Goal: Navigation & Orientation: Find specific page/section

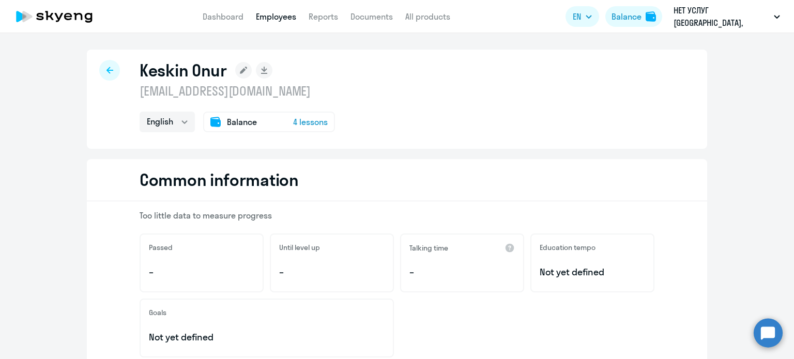
select select "english"
click at [225, 18] on link "Dashboard" at bounding box center [223, 16] width 41 height 10
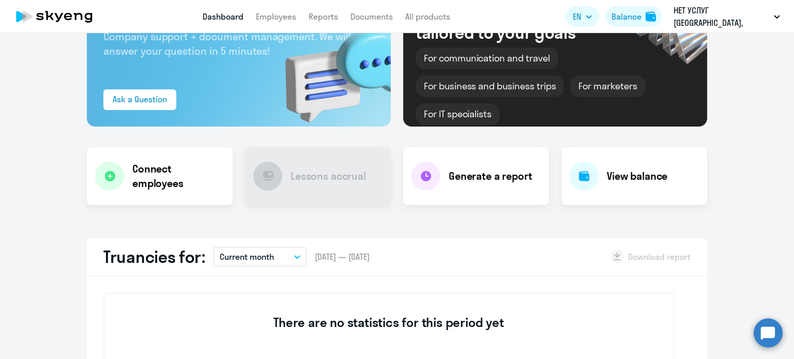
scroll to position [52, 0]
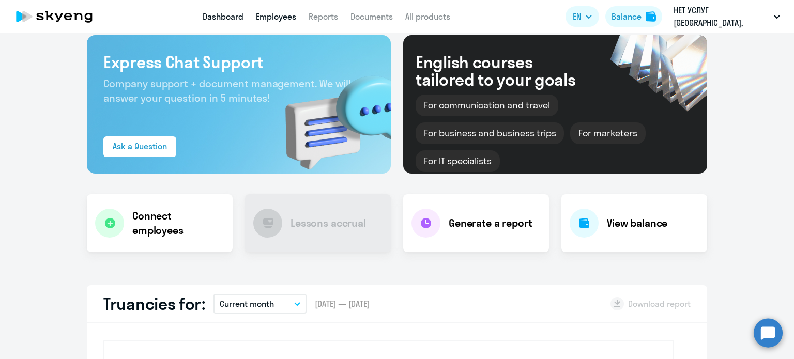
click at [285, 13] on link "Employees" at bounding box center [276, 16] width 40 height 10
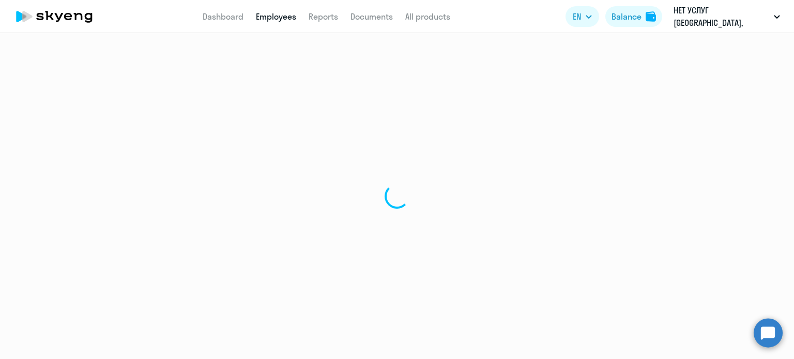
select select "30"
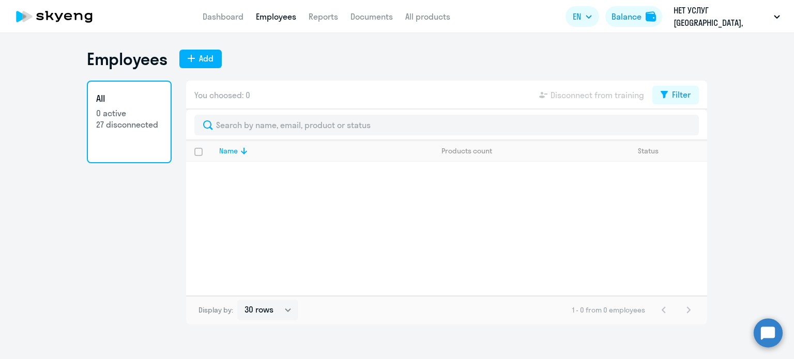
click at [118, 120] on p "27 disconnected" at bounding box center [129, 124] width 66 height 11
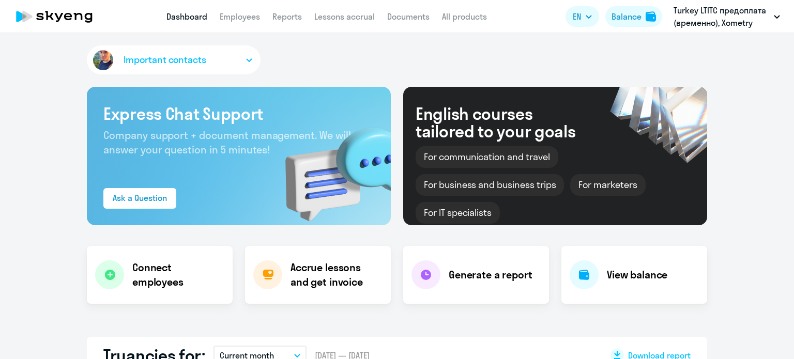
select select "30"
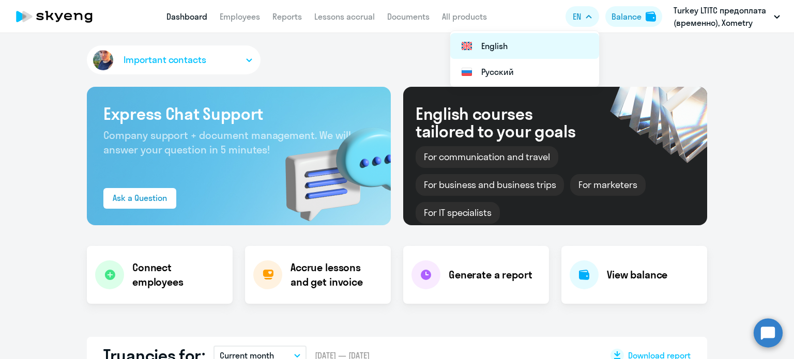
click at [509, 44] on li "English" at bounding box center [524, 46] width 149 height 26
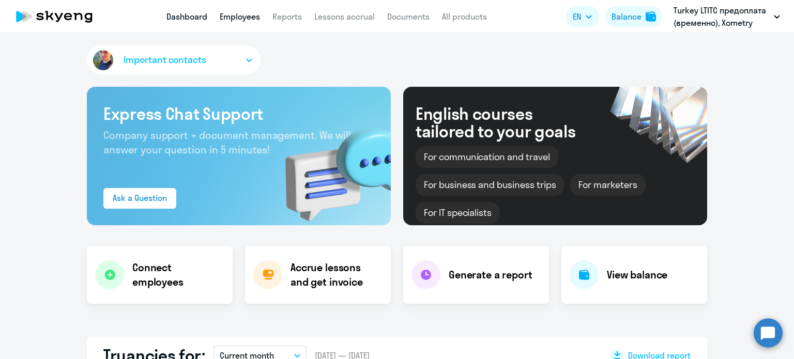
click at [233, 17] on link "Employees" at bounding box center [240, 16] width 40 height 10
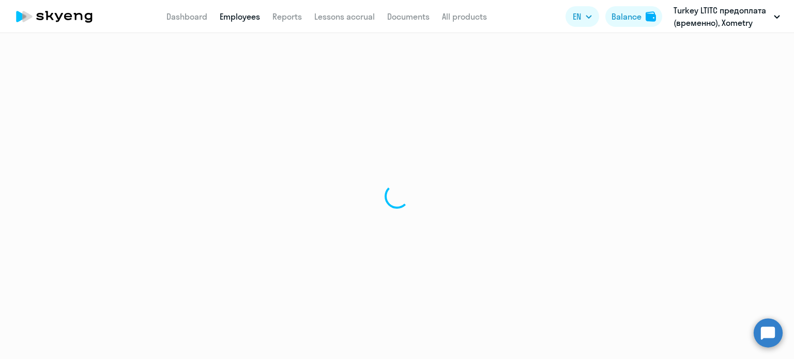
select select "30"
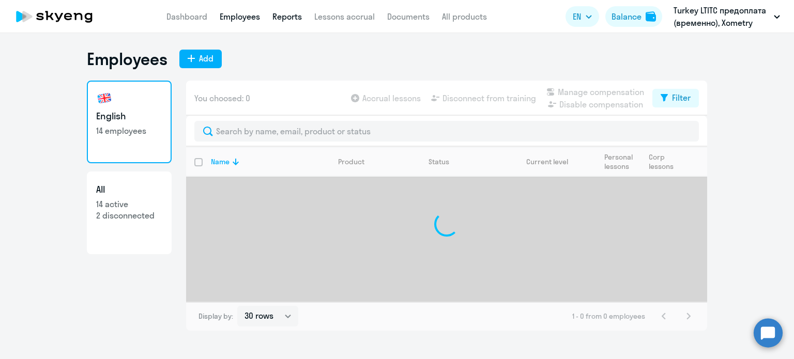
click at [279, 16] on link "Reports" at bounding box center [287, 16] width 29 height 10
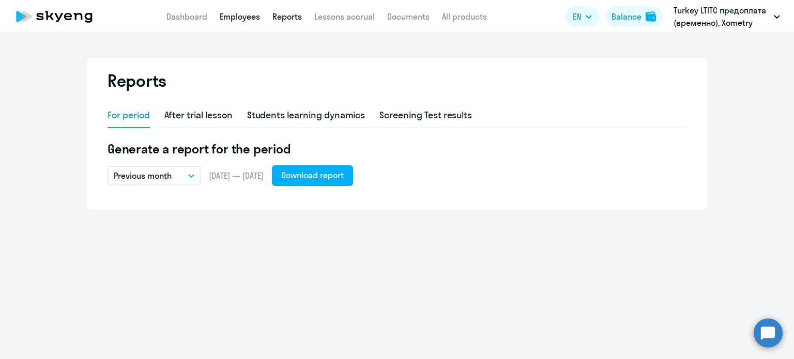
click at [230, 20] on link "Employees" at bounding box center [240, 16] width 40 height 10
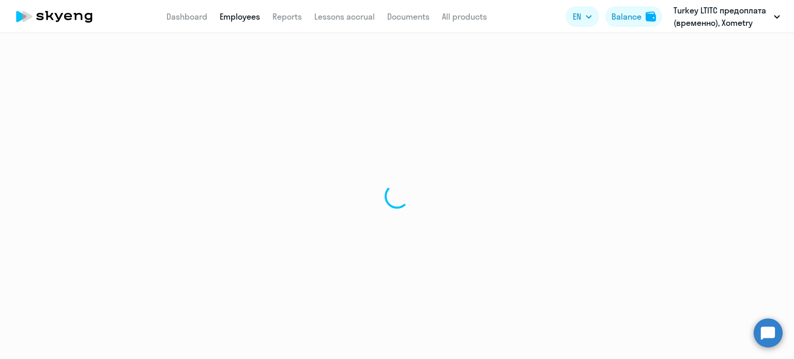
select select "30"
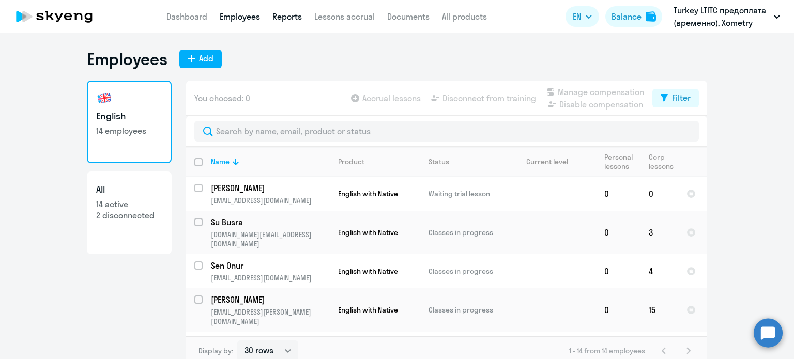
click at [282, 13] on link "Reports" at bounding box center [287, 16] width 29 height 10
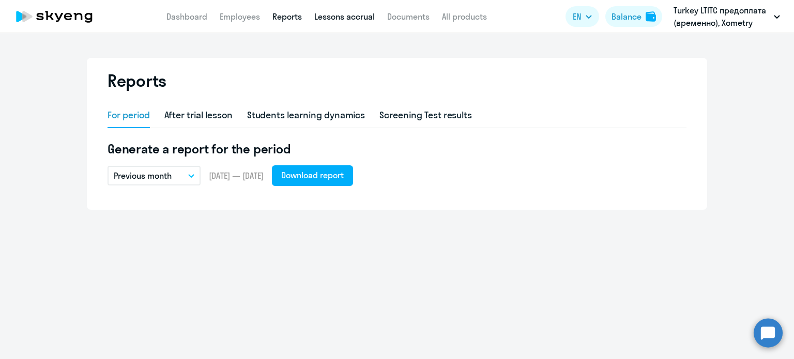
click at [344, 18] on link "Lessons accrual" at bounding box center [344, 16] width 61 height 10
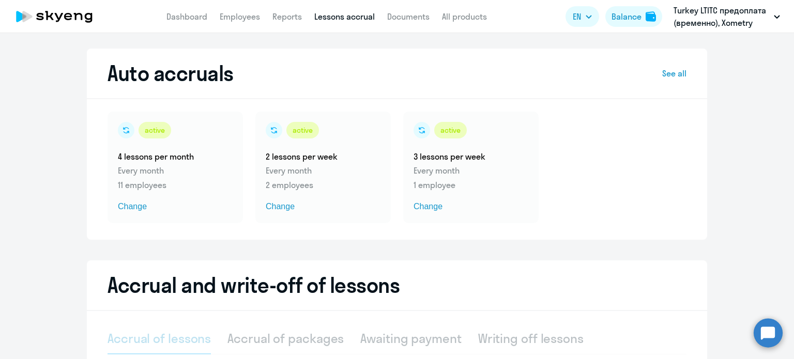
select select "10"
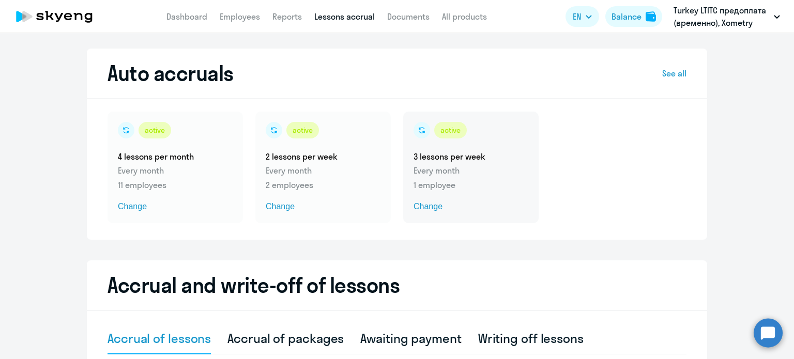
click at [432, 183] on p "1 employee" at bounding box center [471, 185] width 115 height 12
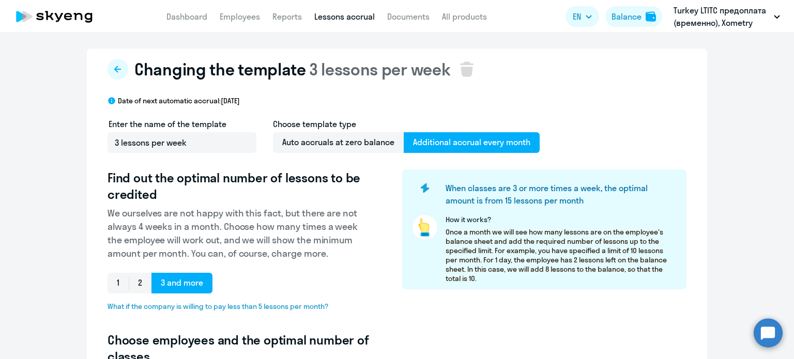
select select "10"
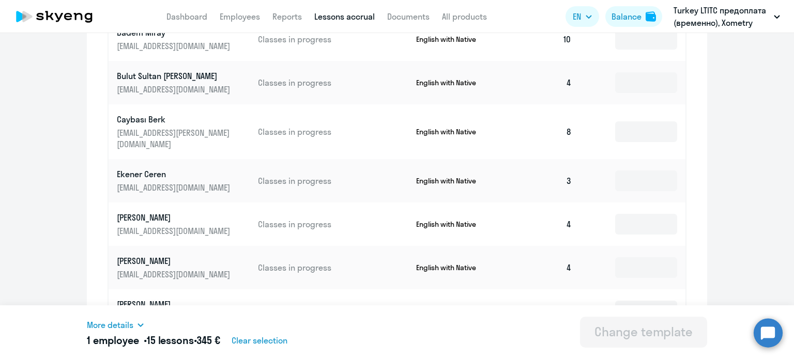
scroll to position [610, 0]
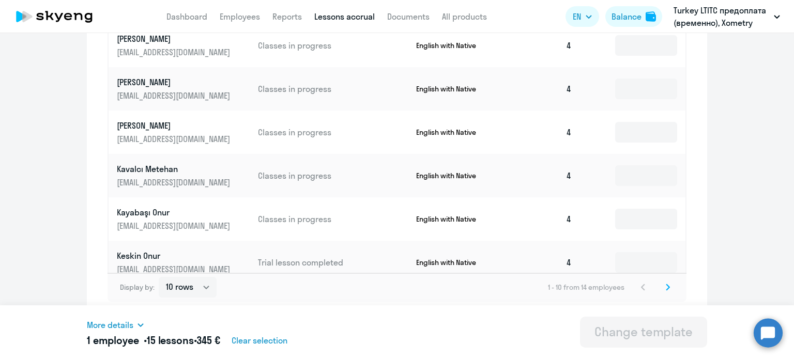
click at [662, 292] on svg-icon at bounding box center [668, 287] width 12 height 12
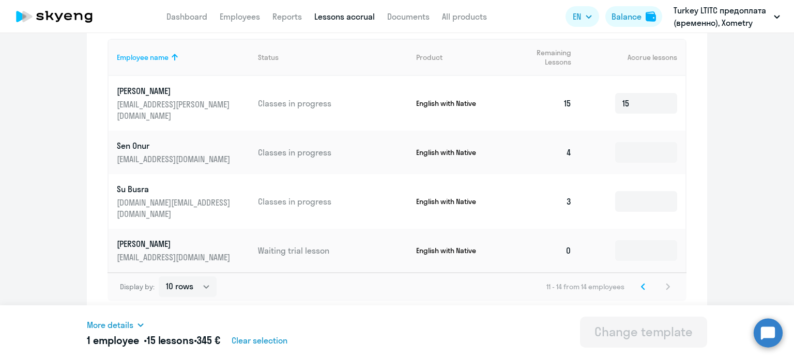
scroll to position [350, 0]
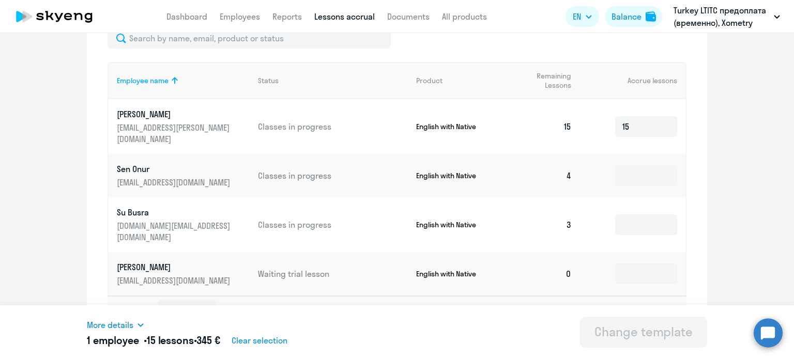
click at [122, 326] on span "More details" at bounding box center [110, 325] width 47 height 12
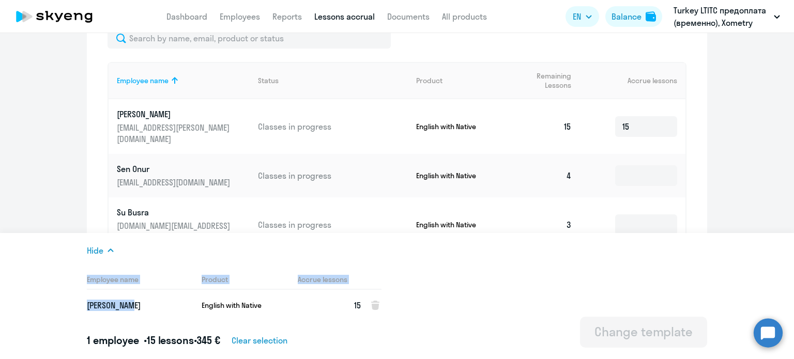
drag, startPoint x: 134, startPoint y: 308, endPoint x: 85, endPoint y: 304, distance: 49.3
click at [85, 304] on app-dynamic-footer-inner "Hide Employee name Product Accrue lessons [PERSON_NAME] English with Native 15 …" at bounding box center [397, 296] width 794 height 126
click at [511, 297] on div "Hide Employee name Product Accrue lessons [PERSON_NAME] English with Native 15 …" at bounding box center [397, 296] width 621 height 126
click at [603, 259] on div "Hide Employee name Product Accrue lessons [PERSON_NAME] English with Native 15 …" at bounding box center [397, 296] width 621 height 126
click at [107, 250] on icon at bounding box center [111, 251] width 8 height 8
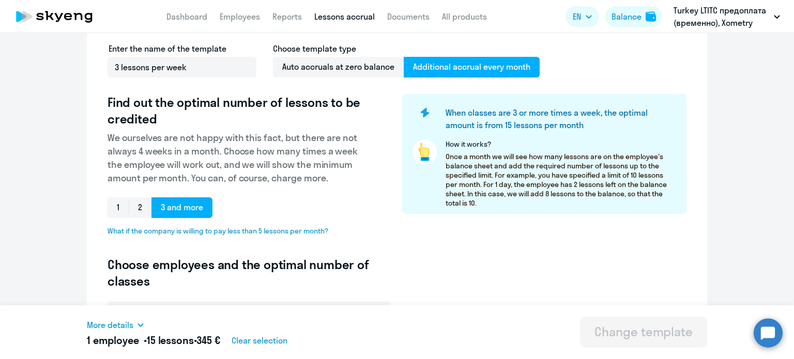
scroll to position [0, 0]
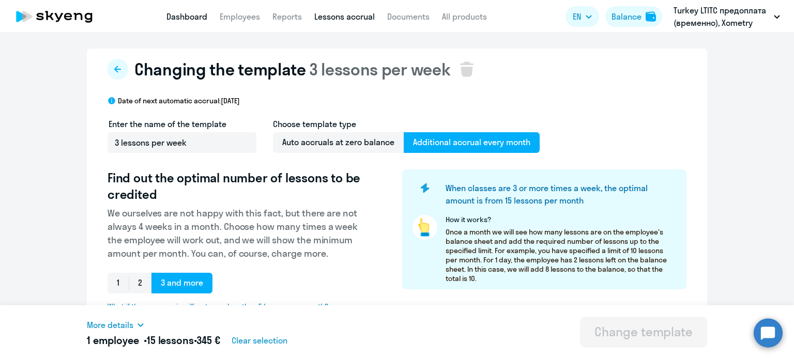
click at [173, 13] on link "Dashboard" at bounding box center [187, 16] width 41 height 10
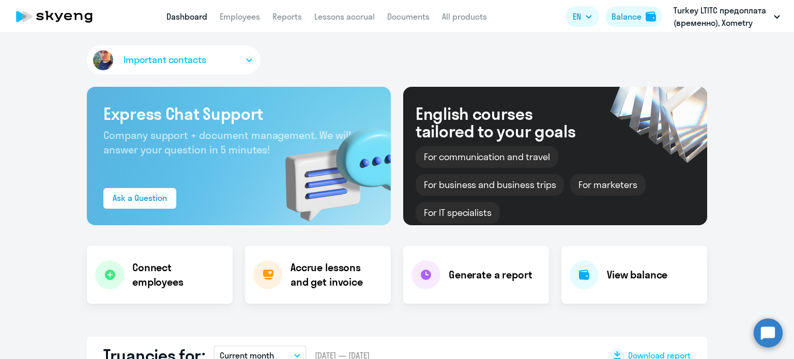
select select "30"
click at [293, 14] on link "Reports" at bounding box center [287, 16] width 29 height 10
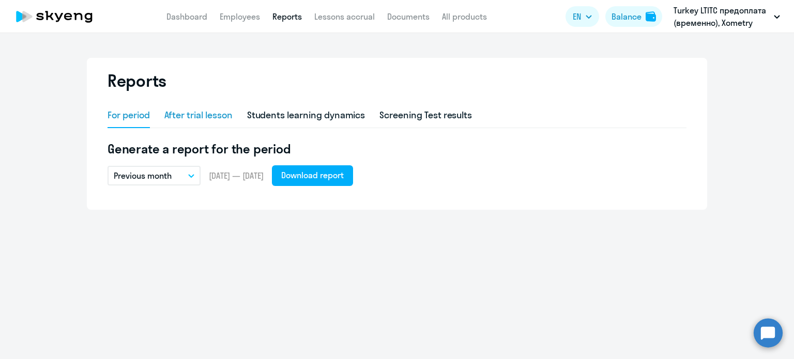
click at [180, 117] on div "After trial lesson" at bounding box center [198, 115] width 68 height 13
select select "10"
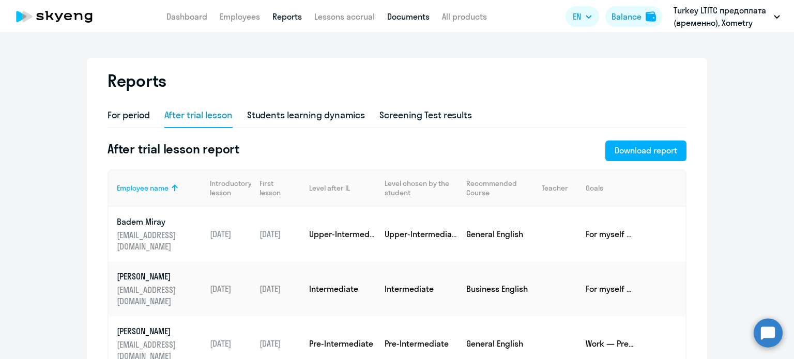
click at [419, 20] on link "Documents" at bounding box center [408, 16] width 42 height 10
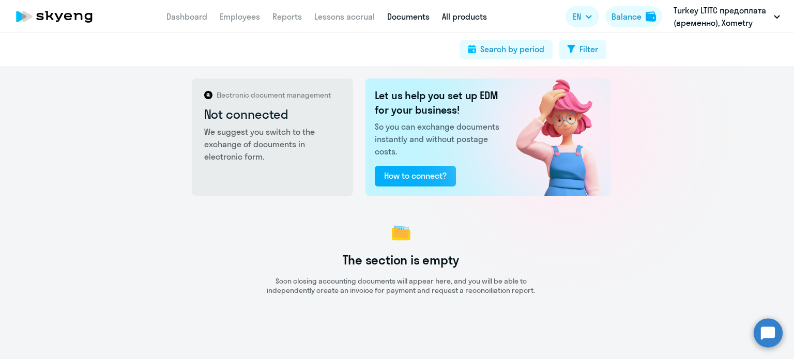
click at [456, 16] on link "All products" at bounding box center [464, 16] width 45 height 10
